Goal: Find specific page/section: Find specific page/section

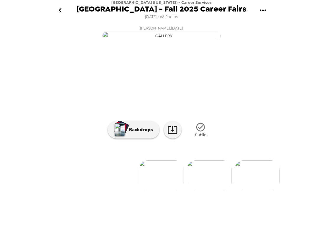
scroll to position [0, 669]
click at [279, 63] on div "[GEOGRAPHIC_DATA] ([US_STATE]) - Career Services [GEOGRAPHIC_DATA] - Fall 2025 …" at bounding box center [161, 117] width 323 height 234
click at [161, 191] on img at bounding box center [161, 175] width 45 height 31
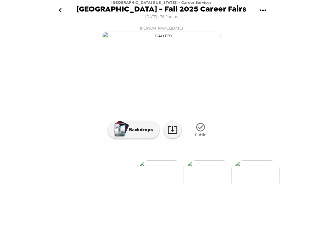
click at [24, 40] on div "Miami University (Ohio) - Career Services Miami University - Fall 2025 Career F…" at bounding box center [161, 117] width 323 height 234
click at [318, 101] on div "Miami University (Ohio) - Career Services Miami University - Fall 2025 Career F…" at bounding box center [161, 117] width 323 height 234
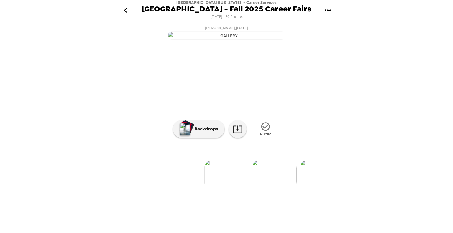
scroll to position [9, 0]
